Goal: Navigation & Orientation: Find specific page/section

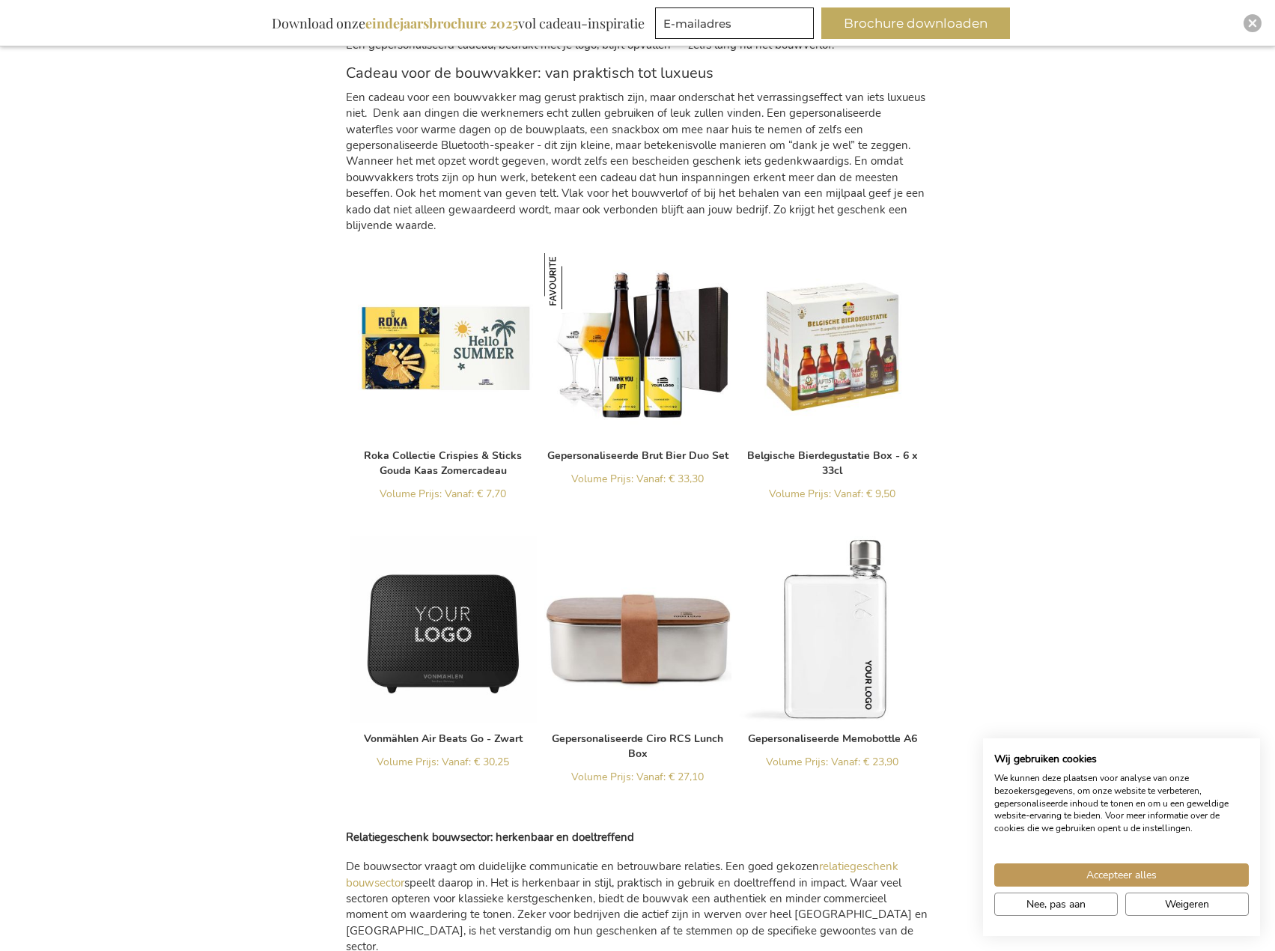
scroll to position [1170, 0]
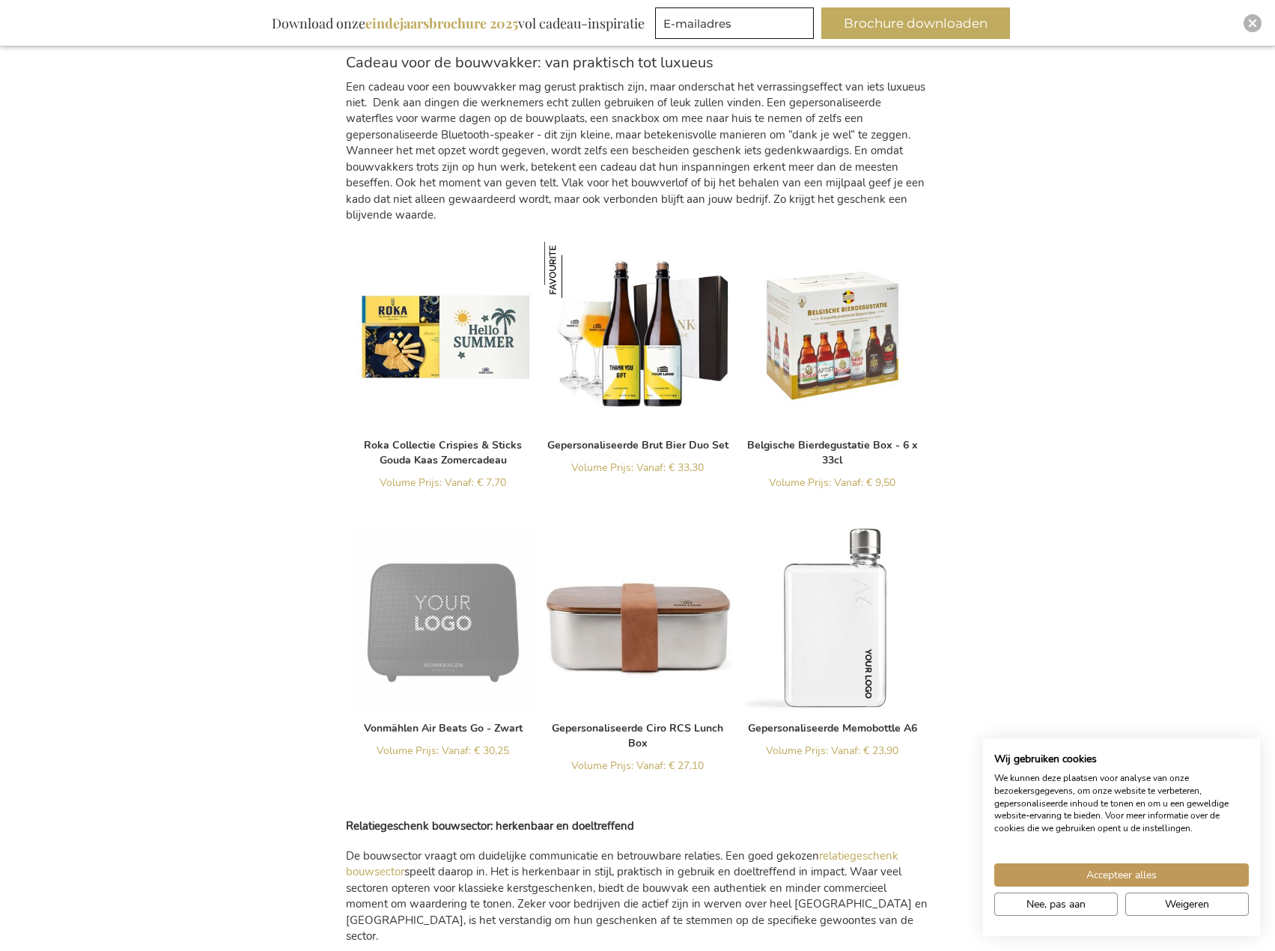
click at [452, 586] on img at bounding box center [443, 618] width 187 height 187
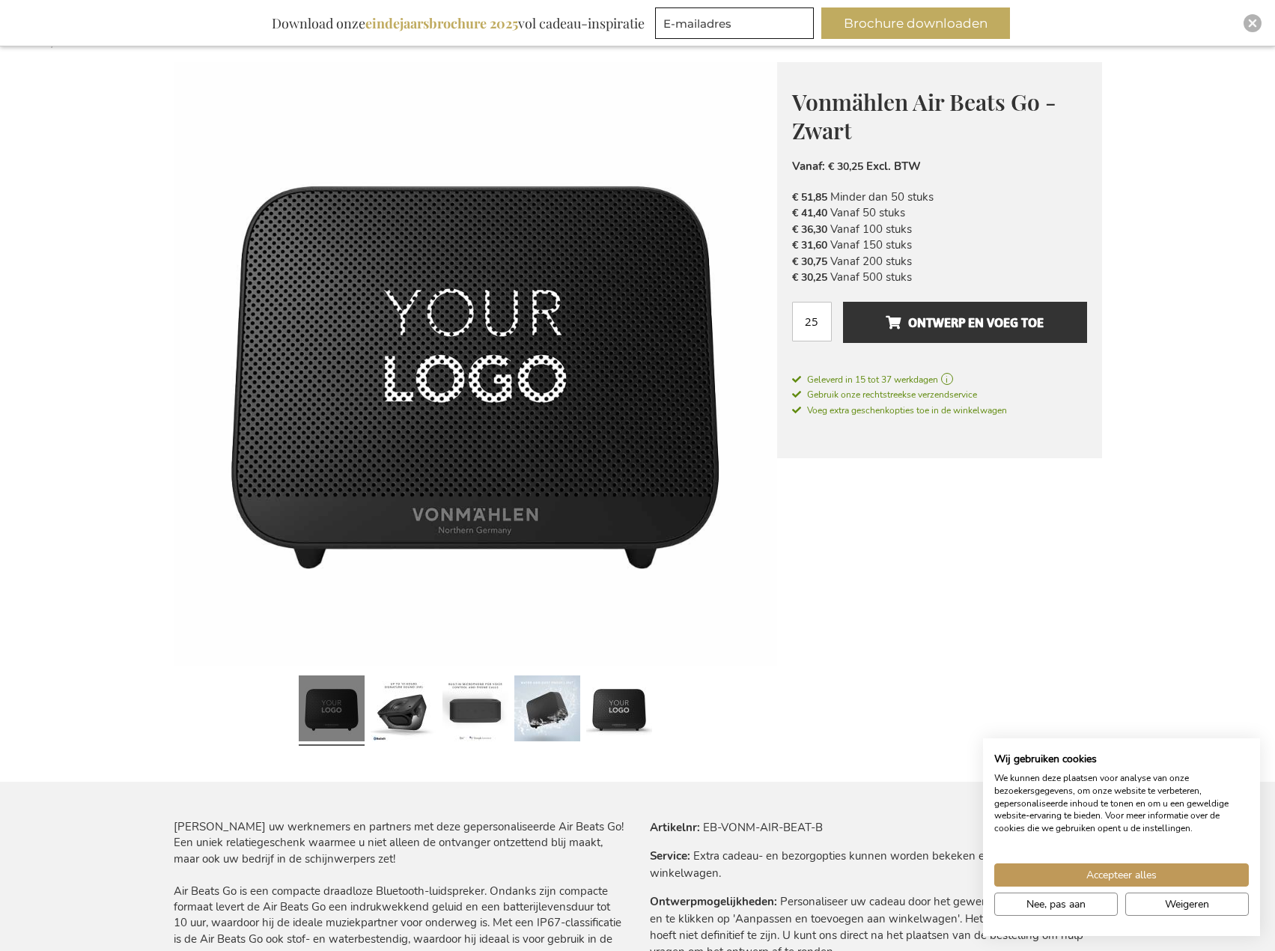
scroll to position [225, 0]
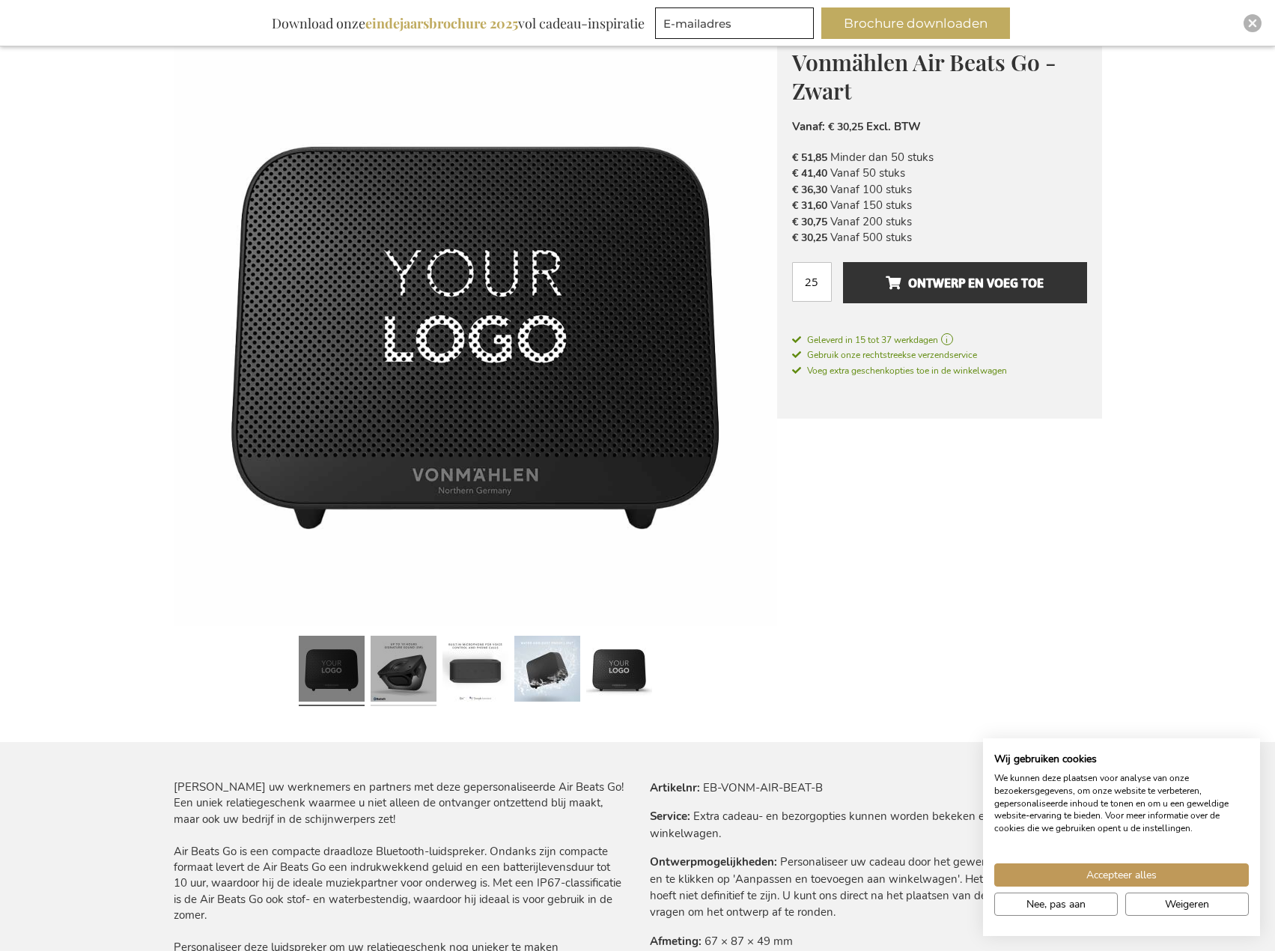
click at [401, 694] on link at bounding box center [404, 671] width 66 height 82
click at [398, 690] on link at bounding box center [404, 671] width 66 height 82
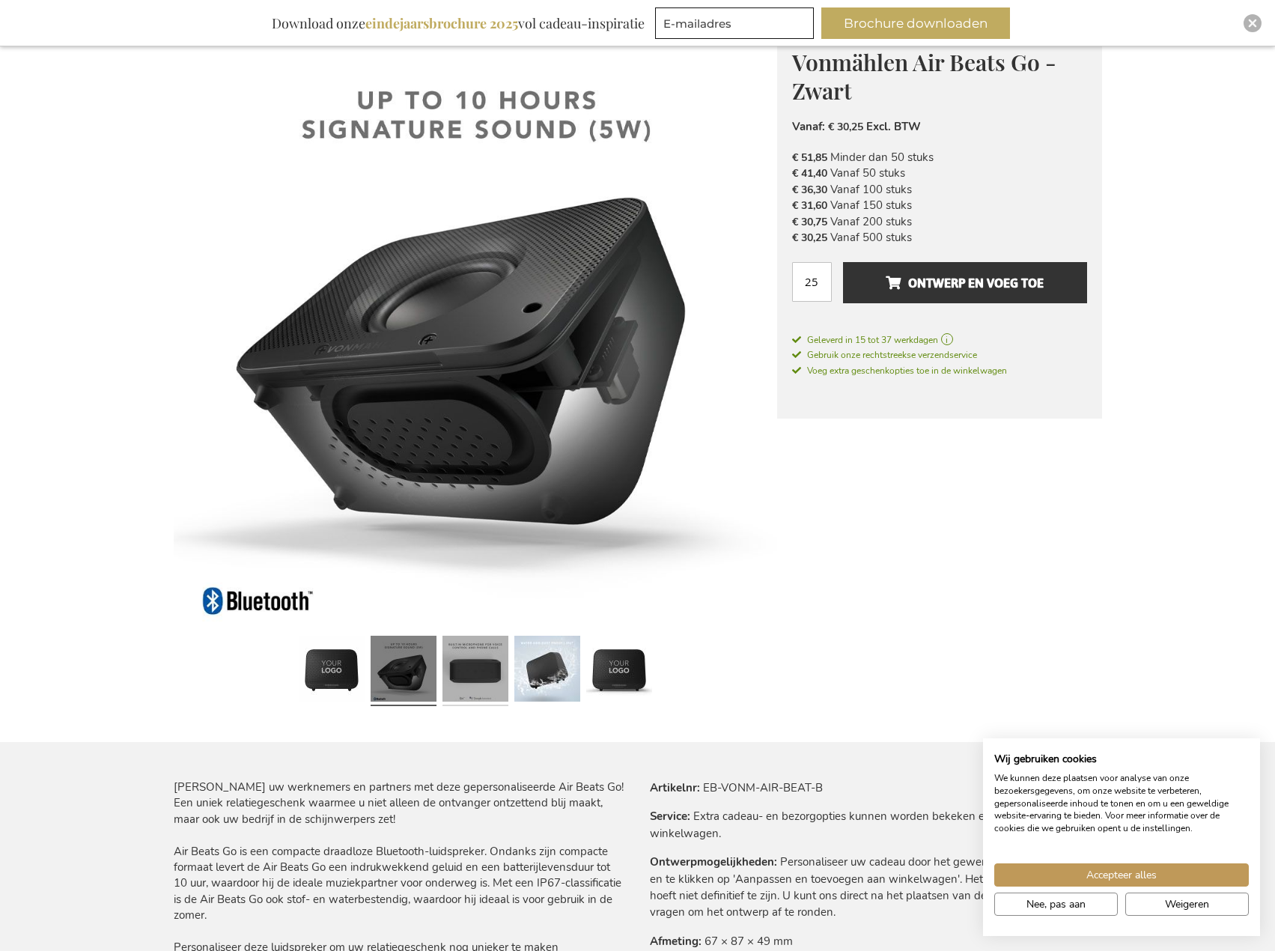
click at [485, 664] on link at bounding box center [476, 671] width 66 height 82
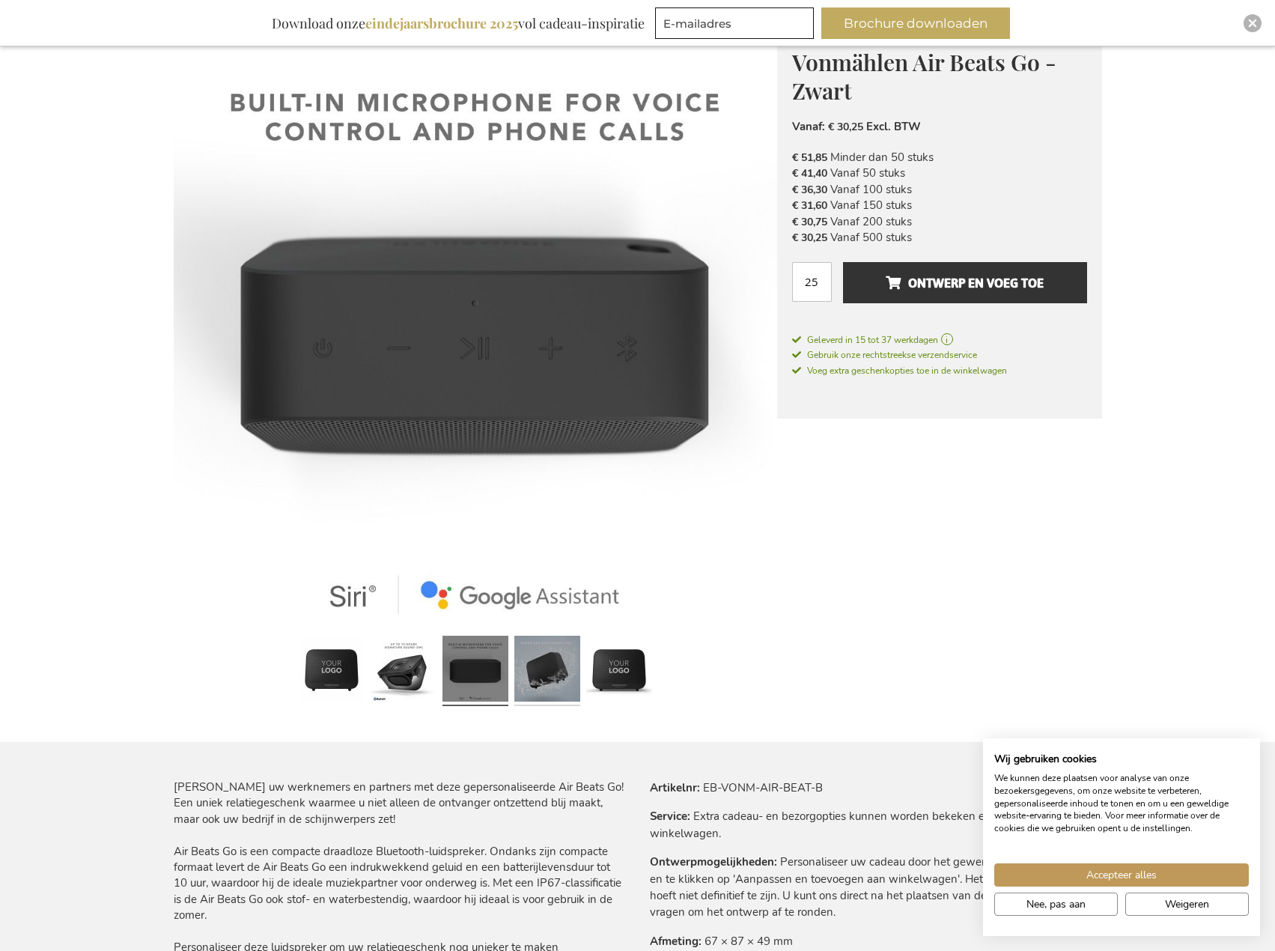
click at [546, 657] on link at bounding box center [547, 671] width 66 height 82
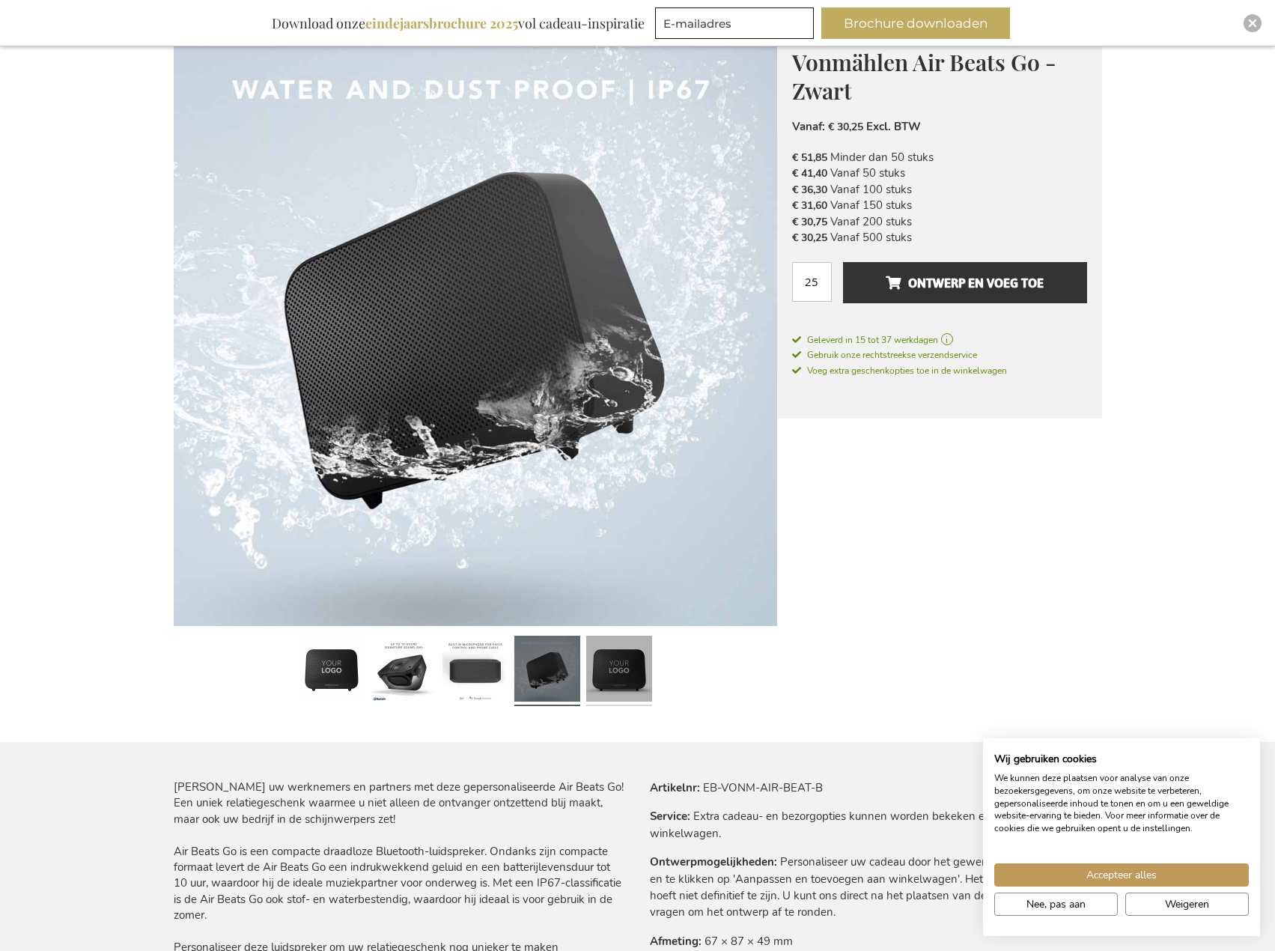
click at [596, 657] on link at bounding box center [619, 671] width 66 height 82
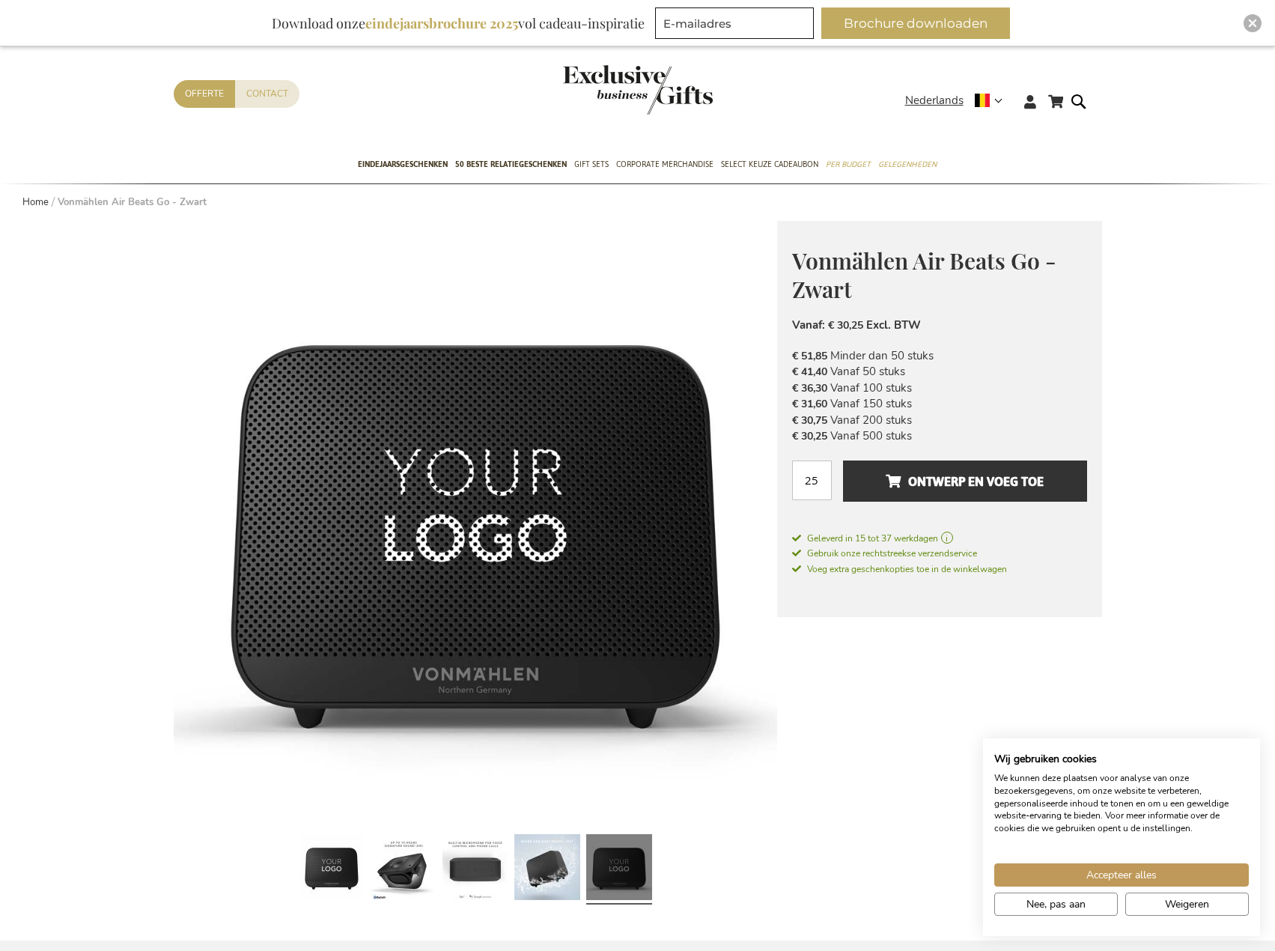
scroll to position [0, 0]
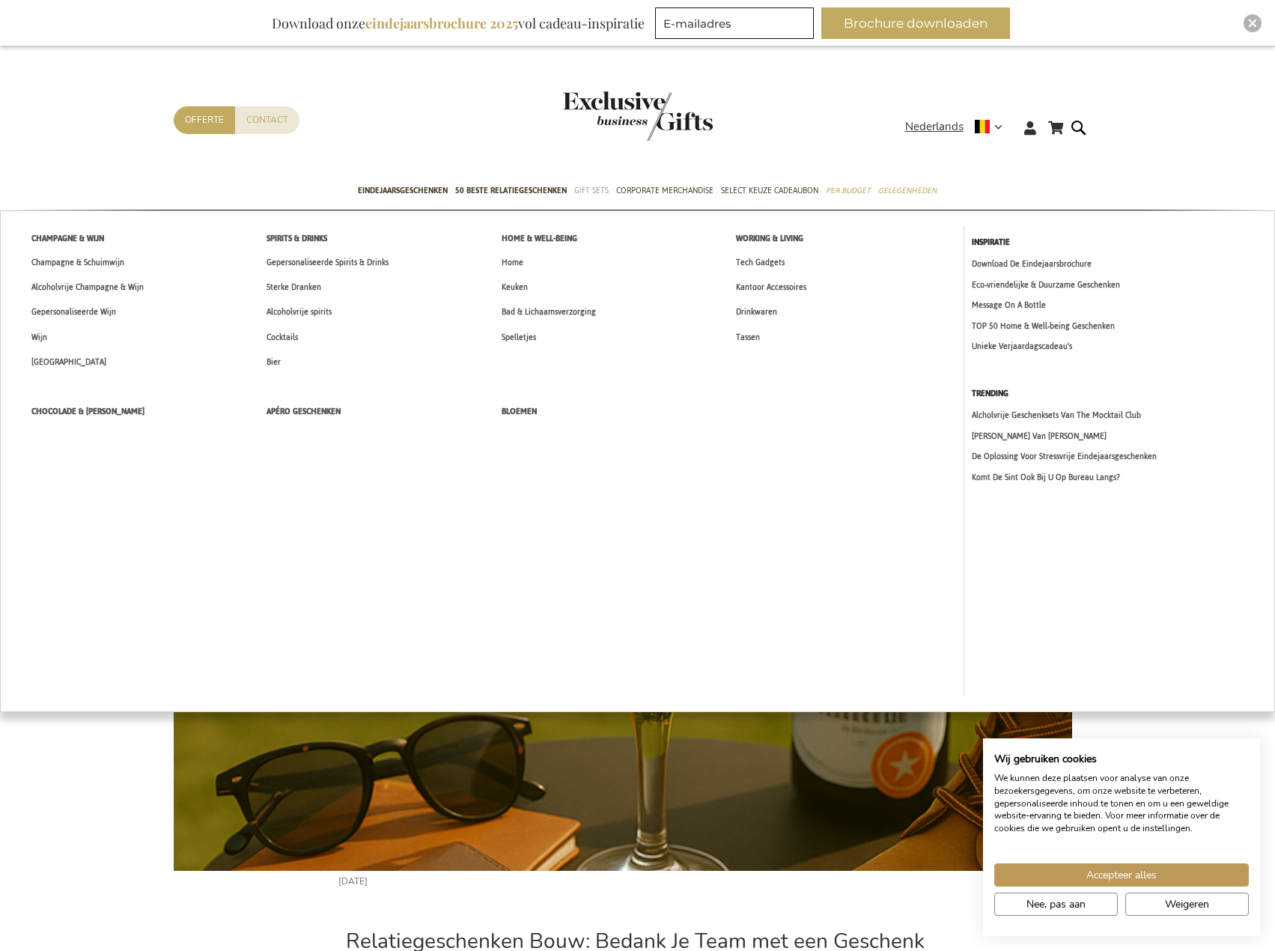
click at [606, 190] on span "Gift Sets" at bounding box center [591, 191] width 34 height 16
